Goal: Communication & Community: Ask a question

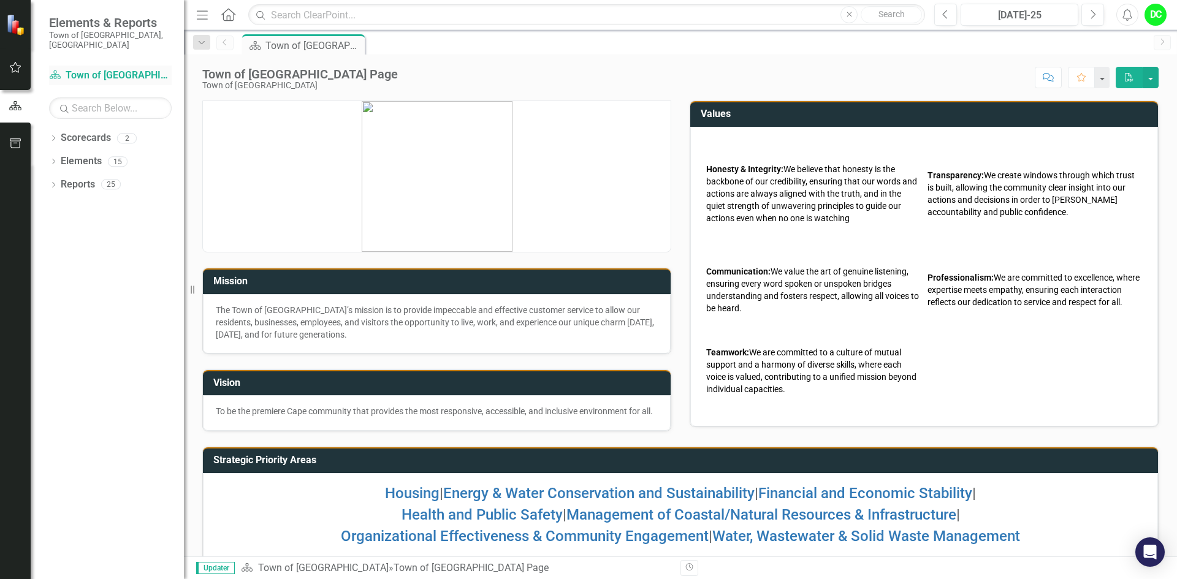
click at [111, 69] on link "Scorecard Town of [GEOGRAPHIC_DATA]" at bounding box center [110, 76] width 123 height 14
click at [52, 136] on icon "Dropdown" at bounding box center [53, 139] width 9 height 7
click at [119, 154] on link "Town of [GEOGRAPHIC_DATA]" at bounding box center [125, 161] width 116 height 14
click at [60, 158] on icon at bounding box center [60, 161] width 3 height 6
click at [114, 178] on link "Law Department" at bounding box center [132, 185] width 104 height 14
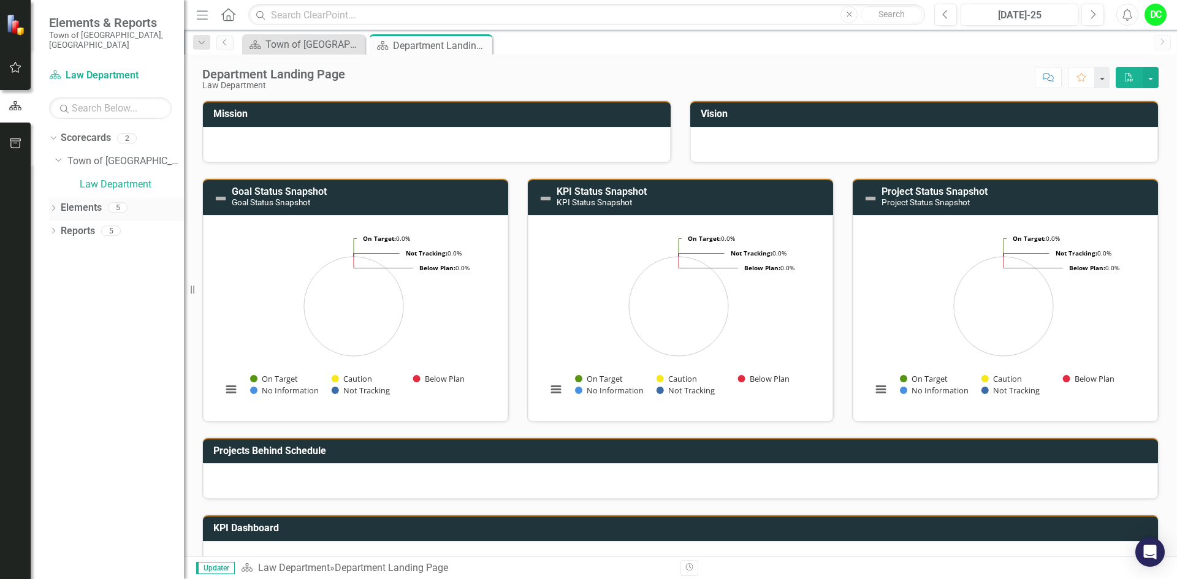
click at [52, 206] on icon "Dropdown" at bounding box center [53, 209] width 9 height 7
click at [59, 229] on icon "Dropdown" at bounding box center [59, 232] width 9 height 7
click at [116, 246] on div "Enhance operational effectiveness and efficiency." at bounding box center [134, 251] width 97 height 11
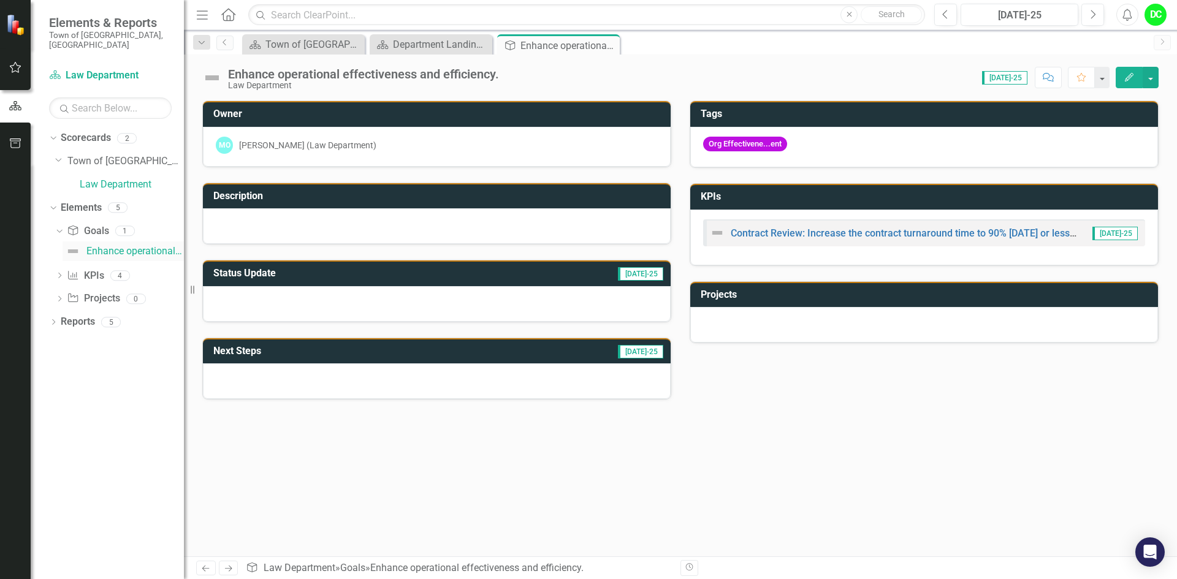
click at [139, 246] on div "Enhance operational effectiveness and efficiency." at bounding box center [134, 251] width 97 height 11
click at [878, 235] on link "Contract Review: Increase the contract turnaround time to 90% [DATE] or less by…" at bounding box center [924, 233] width 386 height 12
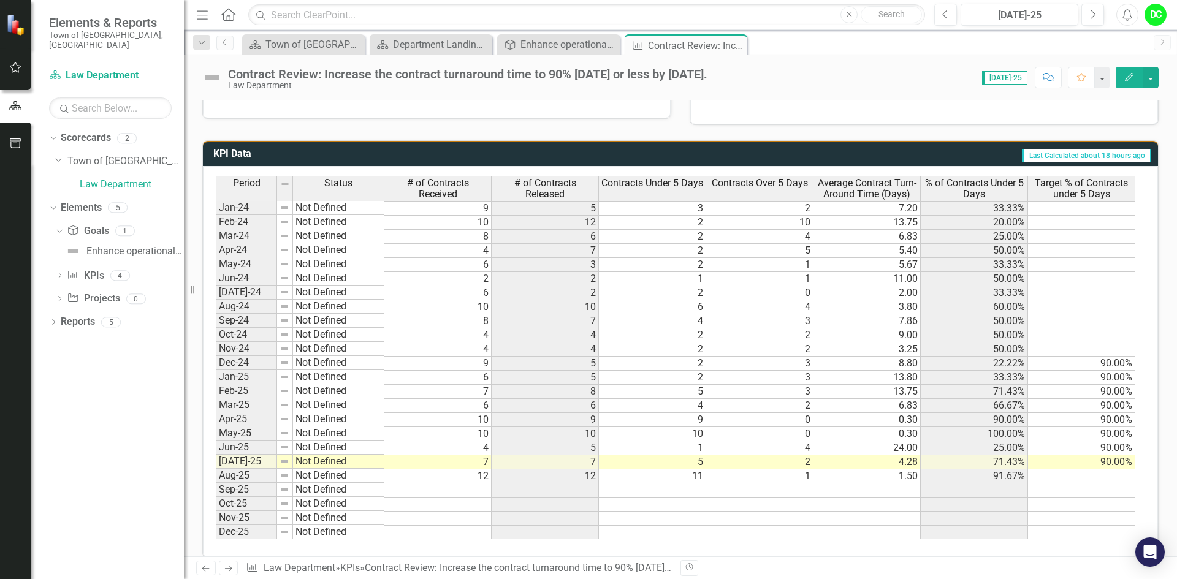
scroll to position [557, 0]
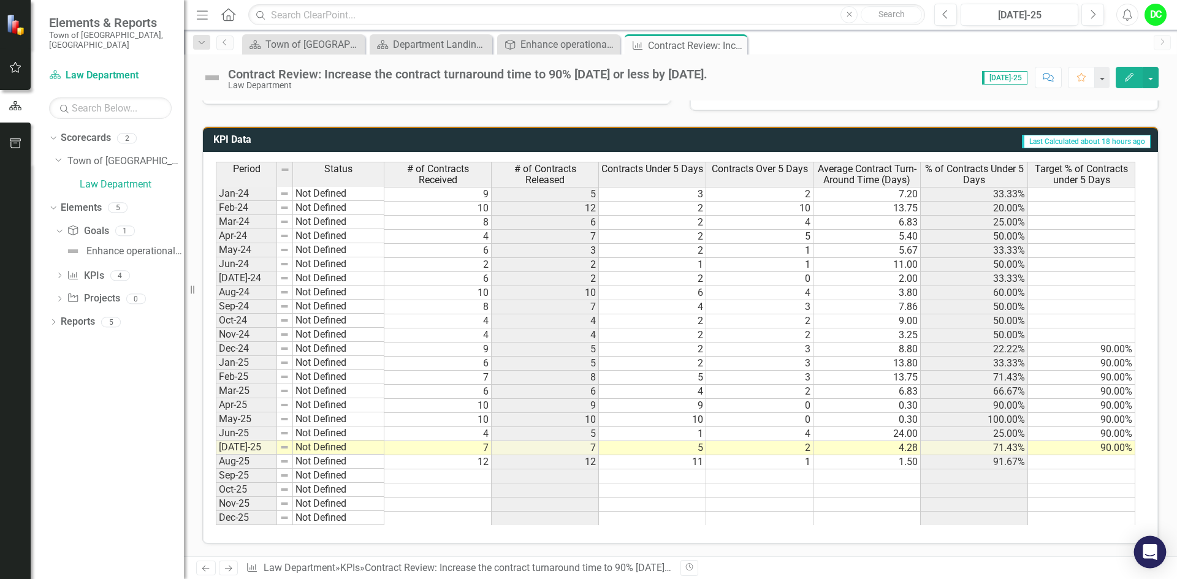
click at [1147, 555] on icon "Open Intercom Messenger" at bounding box center [1150, 552] width 16 height 16
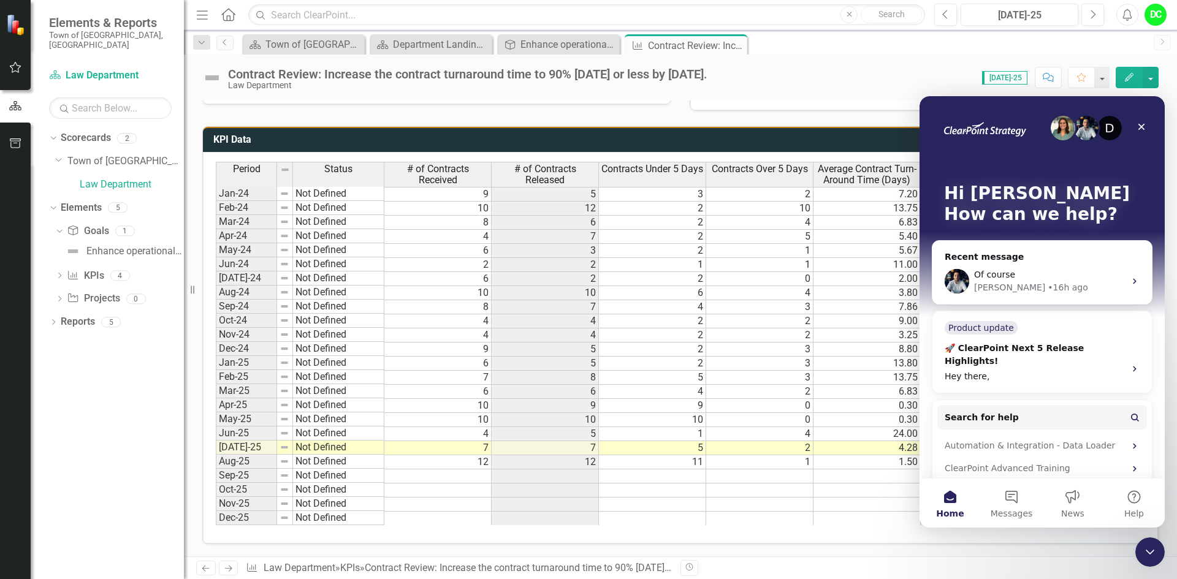
scroll to position [0, 0]
click at [1133, 280] on icon "Intercom messenger" at bounding box center [1134, 282] width 3 height 6
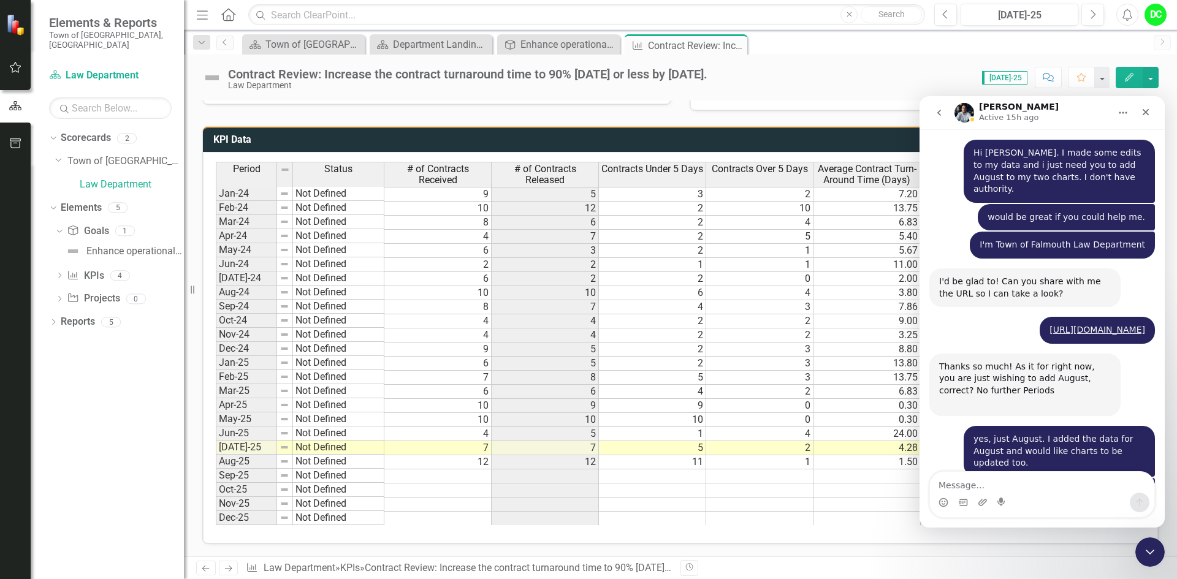
scroll to position [1367, 0]
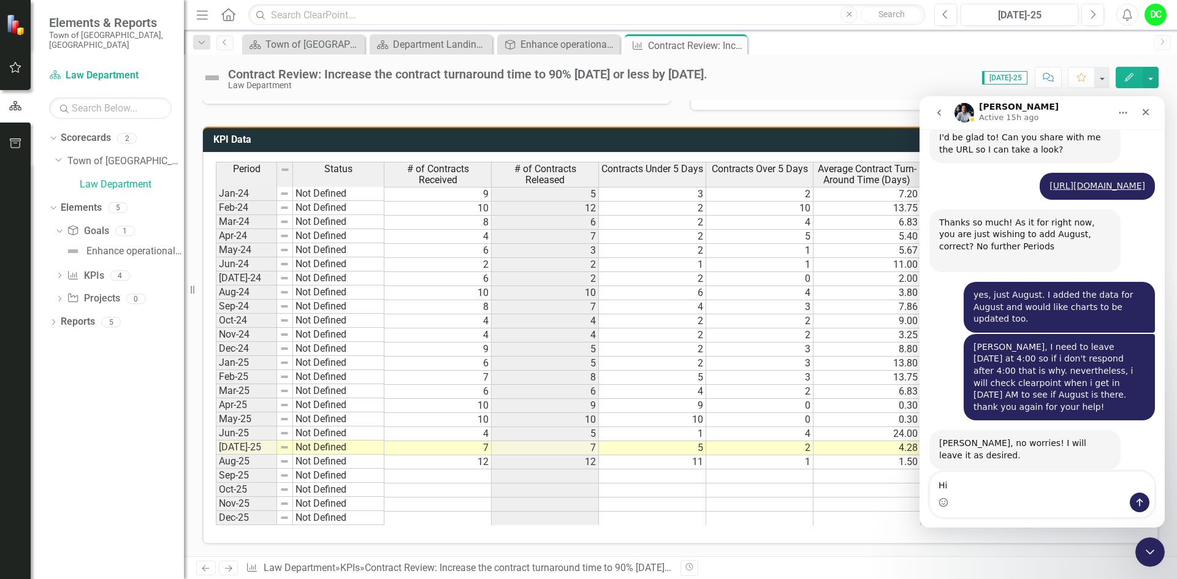
type textarea "H"
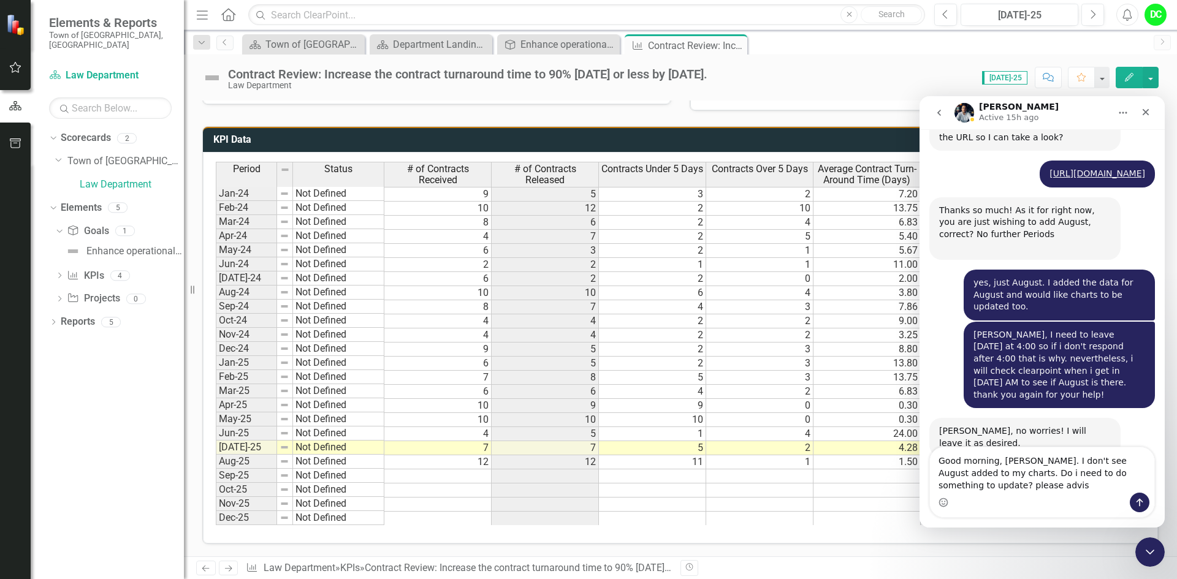
scroll to position [1391, 0]
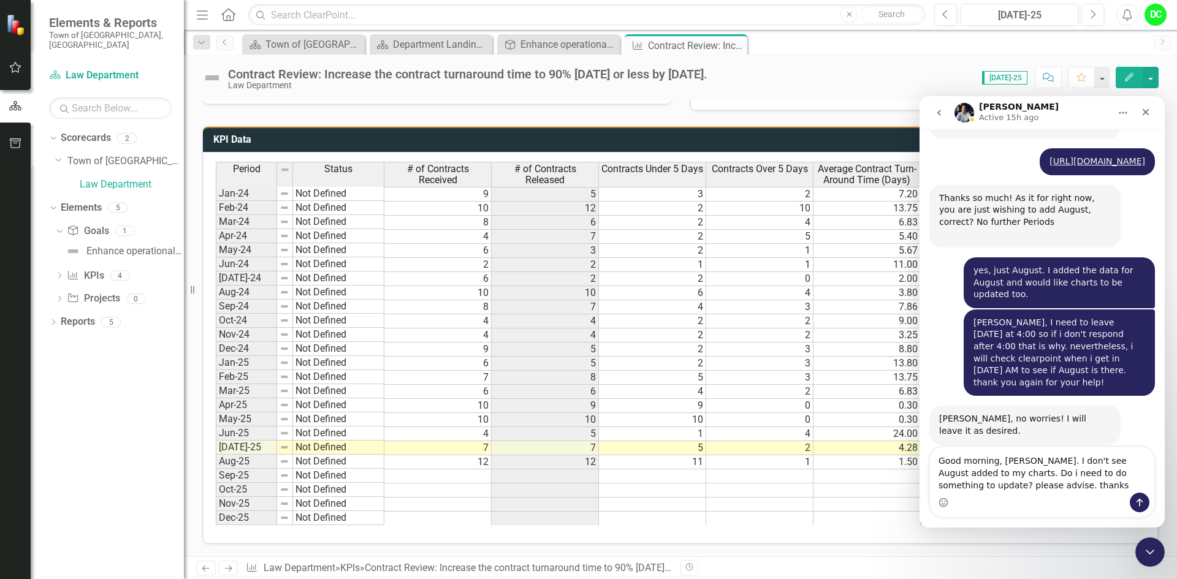
type textarea "Good morning, [PERSON_NAME]. I don't see August added to my charts. Do i need t…"
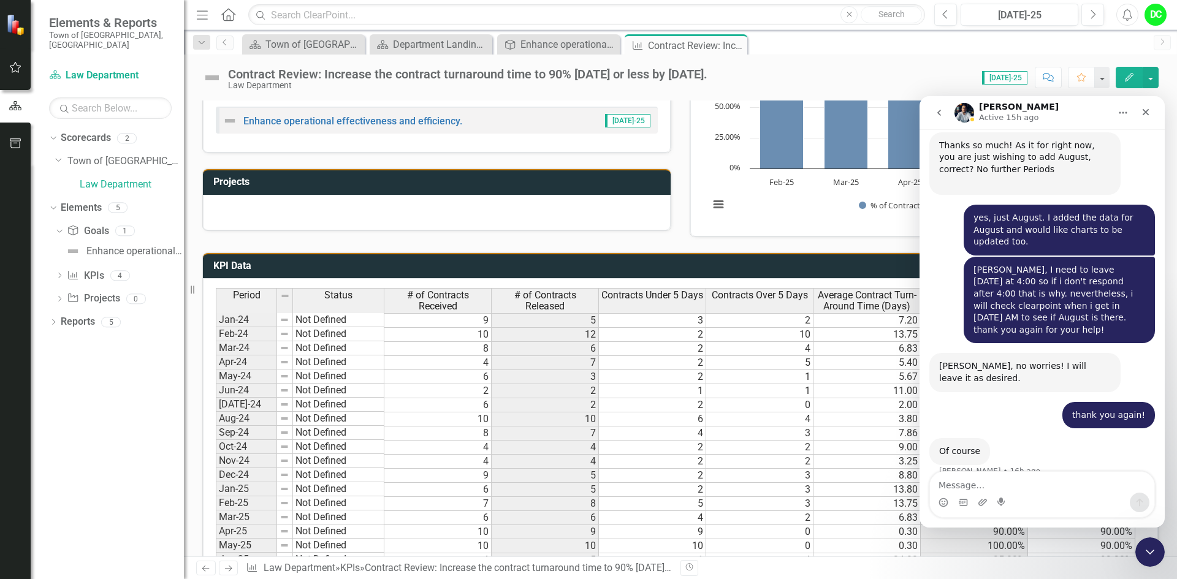
scroll to position [311, 0]
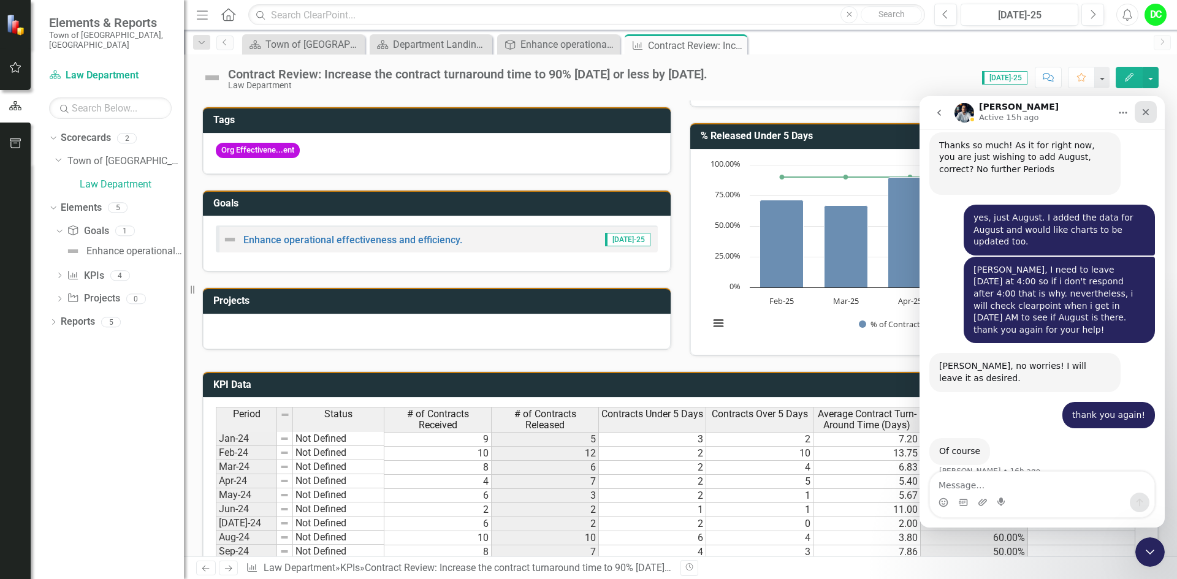
click at [1142, 113] on icon "Close" at bounding box center [1146, 112] width 10 height 10
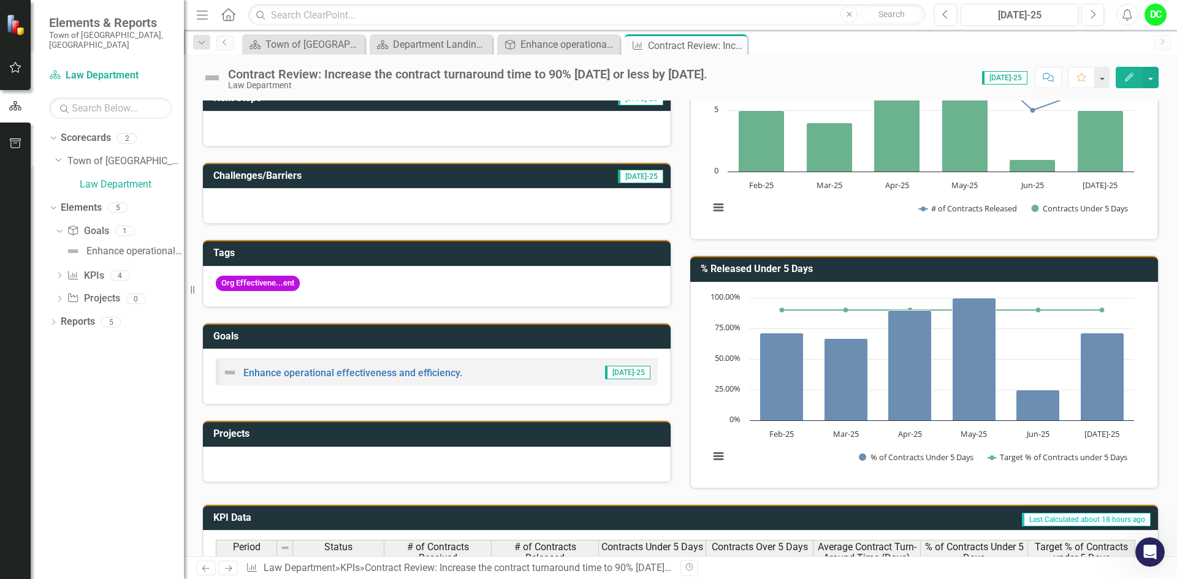
scroll to position [156, 0]
